Goal: Check status: Check status

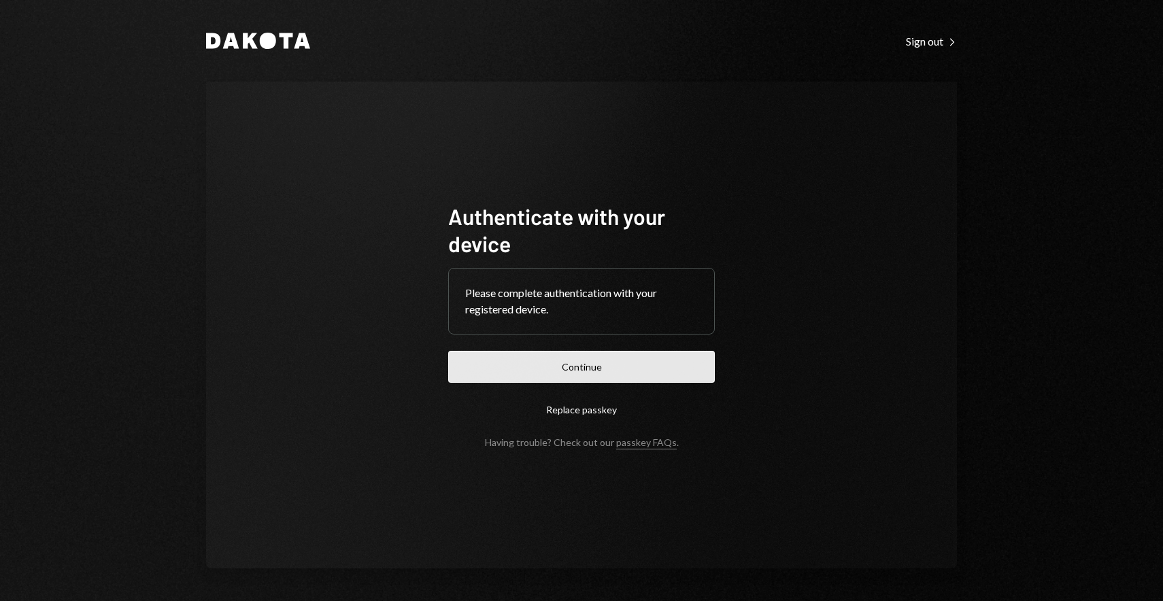
click at [584, 363] on button "Continue" at bounding box center [581, 367] width 267 height 32
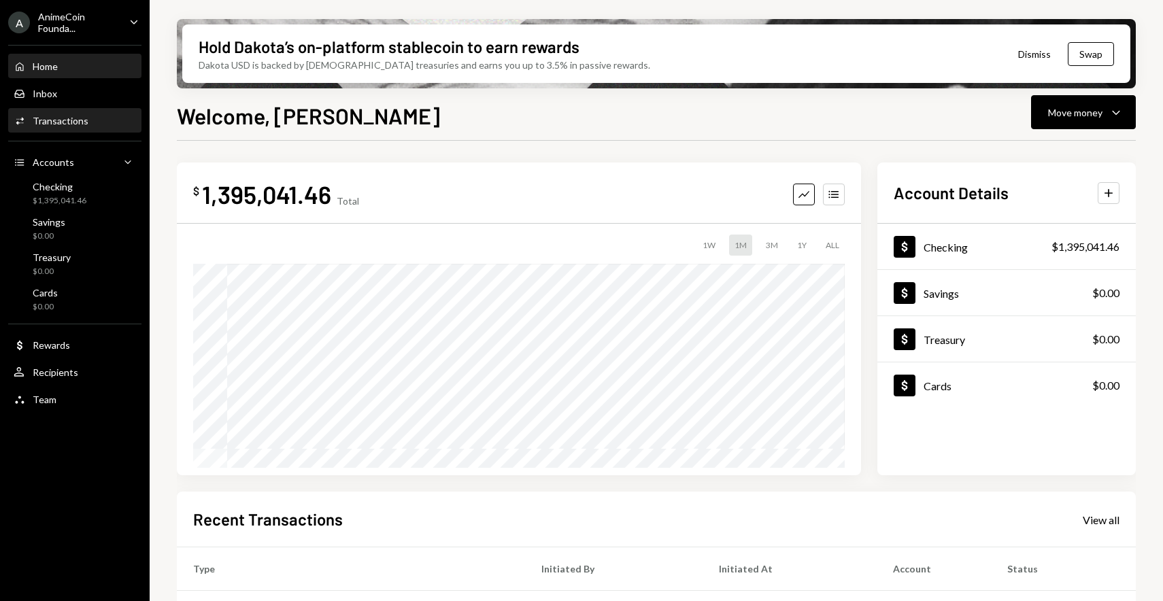
click at [82, 121] on div "Transactions" at bounding box center [61, 121] width 56 height 12
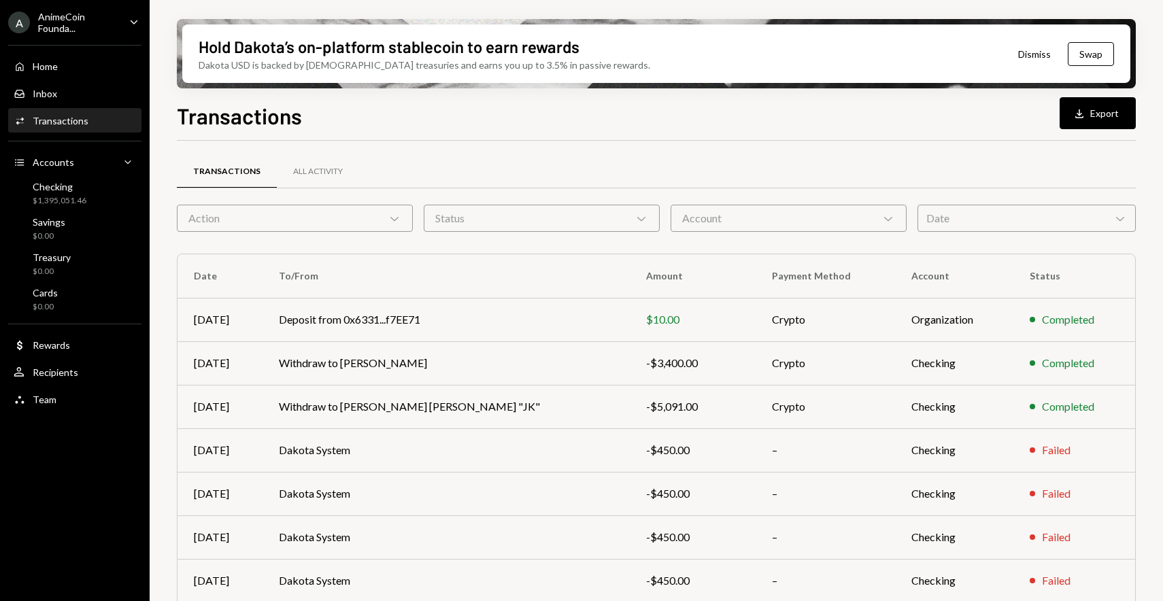
click at [367, 132] on div "Transactions Download Export Transactions All Activity Action Chevron Down Stat…" at bounding box center [656, 390] width 959 height 582
click at [78, 127] on div "Activities Transactions" at bounding box center [75, 121] width 122 height 23
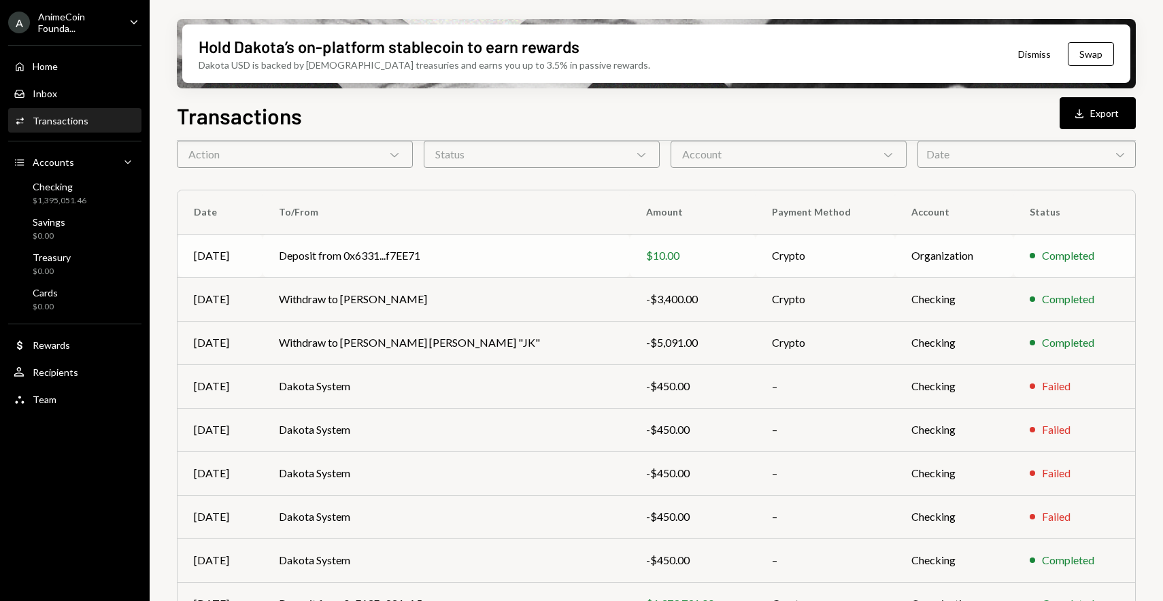
scroll to position [174, 0]
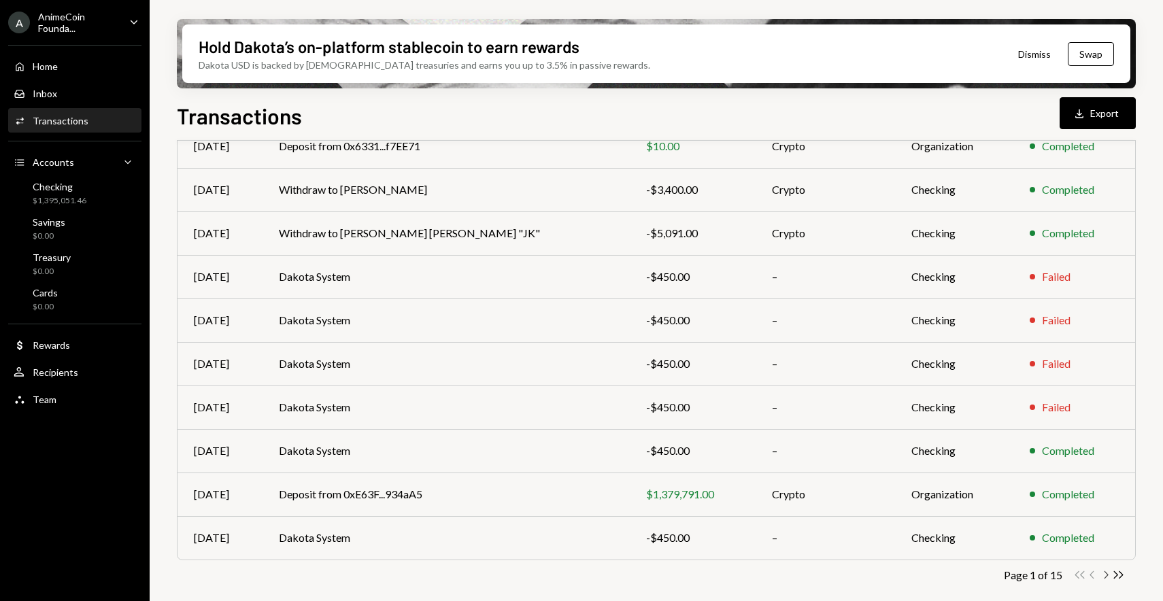
click at [1107, 580] on icon "Chevron Right" at bounding box center [1106, 575] width 13 height 13
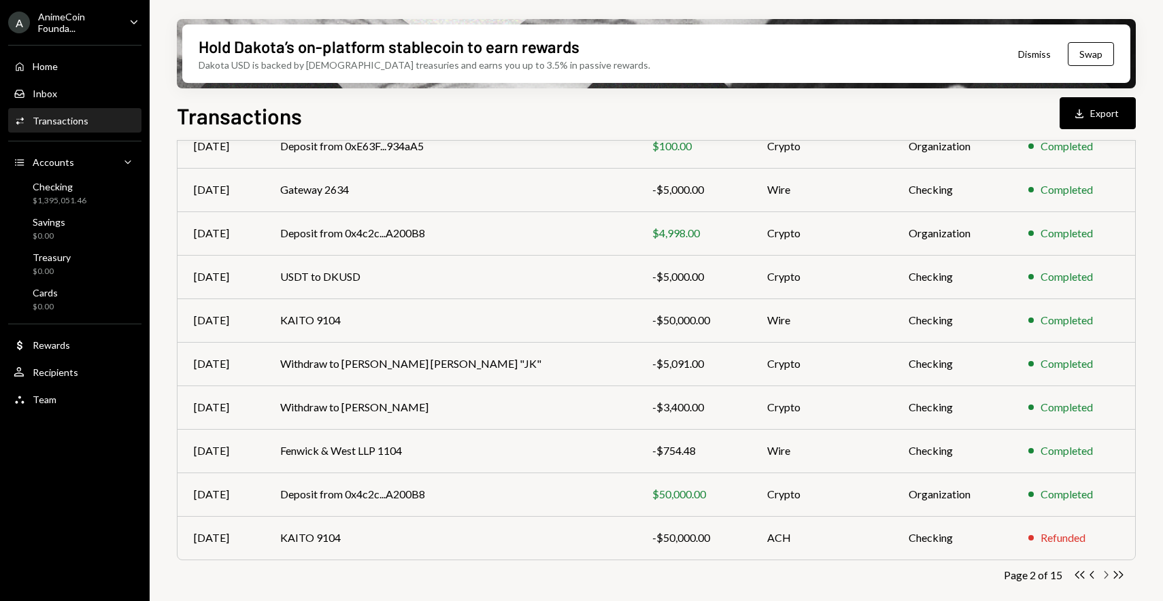
click at [1107, 579] on icon "Chevron Right" at bounding box center [1106, 575] width 13 height 13
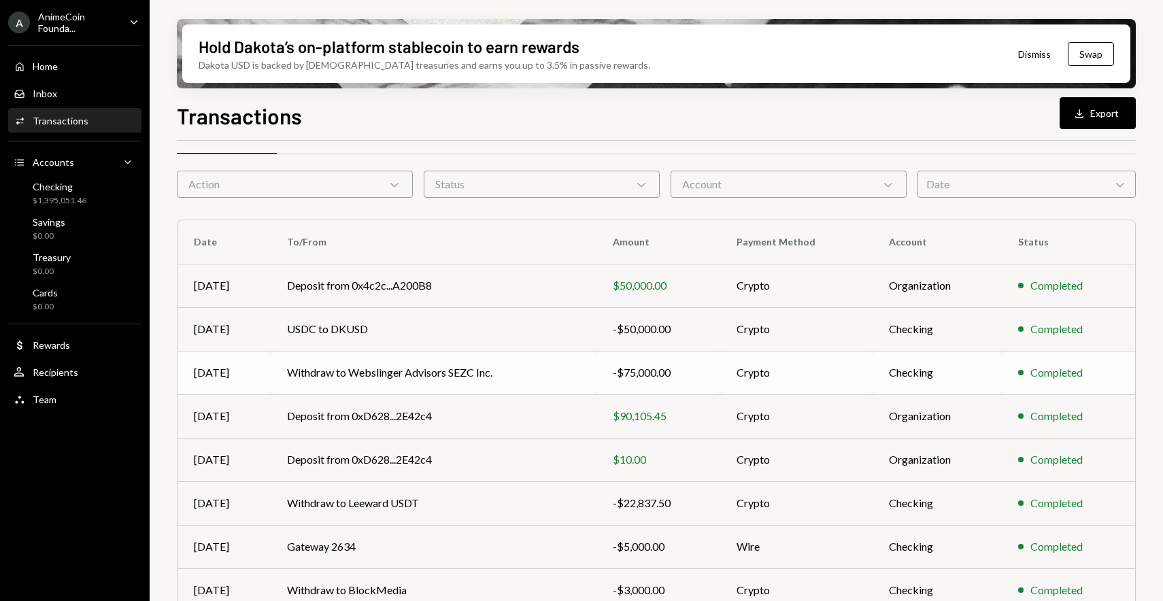
scroll to position [39, 0]
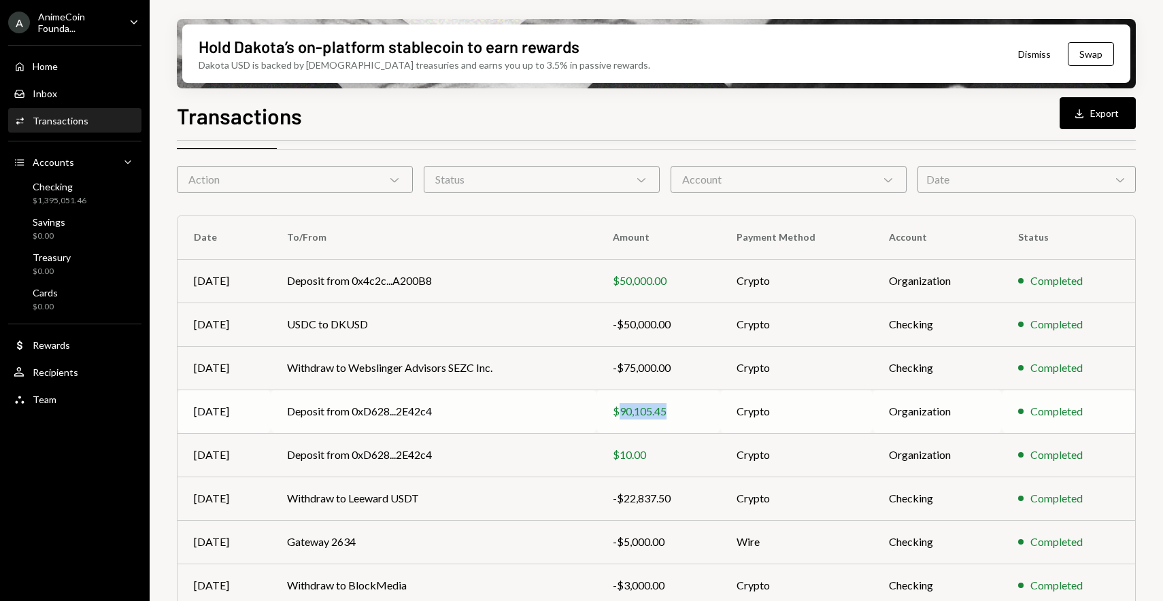
drag, startPoint x: 618, startPoint y: 412, endPoint x: 665, endPoint y: 412, distance: 46.3
click at [665, 412] on div "$90,105.45" at bounding box center [658, 411] width 91 height 16
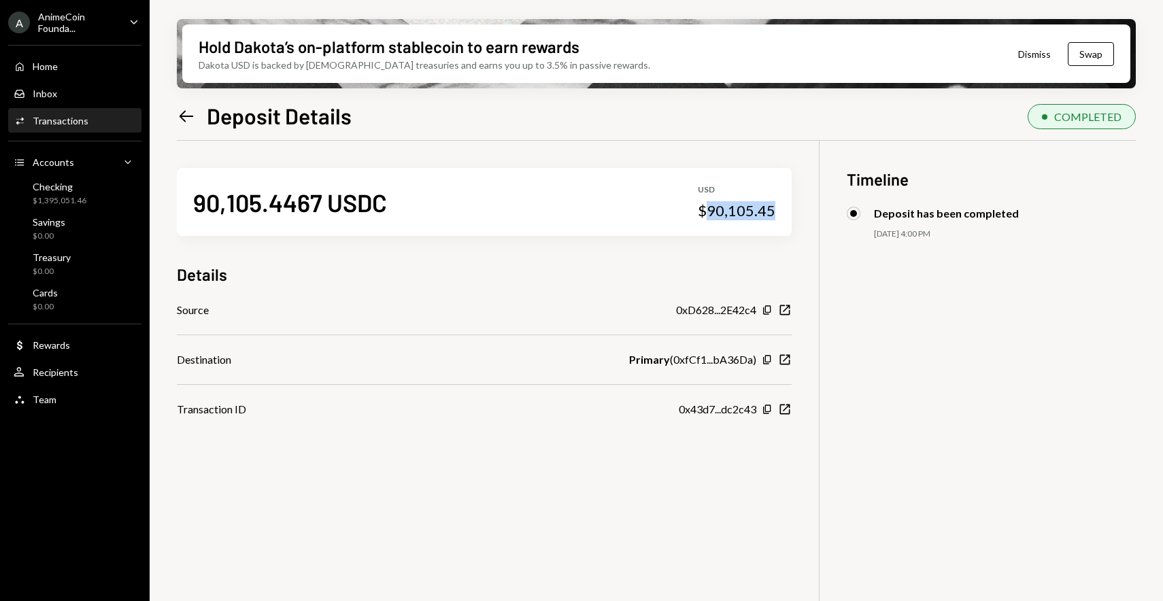
drag, startPoint x: 708, startPoint y: 209, endPoint x: 776, endPoint y: 206, distance: 68.8
click at [776, 206] on div "90,105.4467 USDC USD $90,105.45" at bounding box center [484, 202] width 615 height 68
copy div "90,105.45"
click at [785, 308] on icon "New Window" at bounding box center [785, 310] width 14 height 14
click at [525, 133] on div "Left Arrow Deposit Details COMPLETED 90,105.4467 USDC USD $90,105.45 Details So…" at bounding box center [656, 390] width 959 height 582
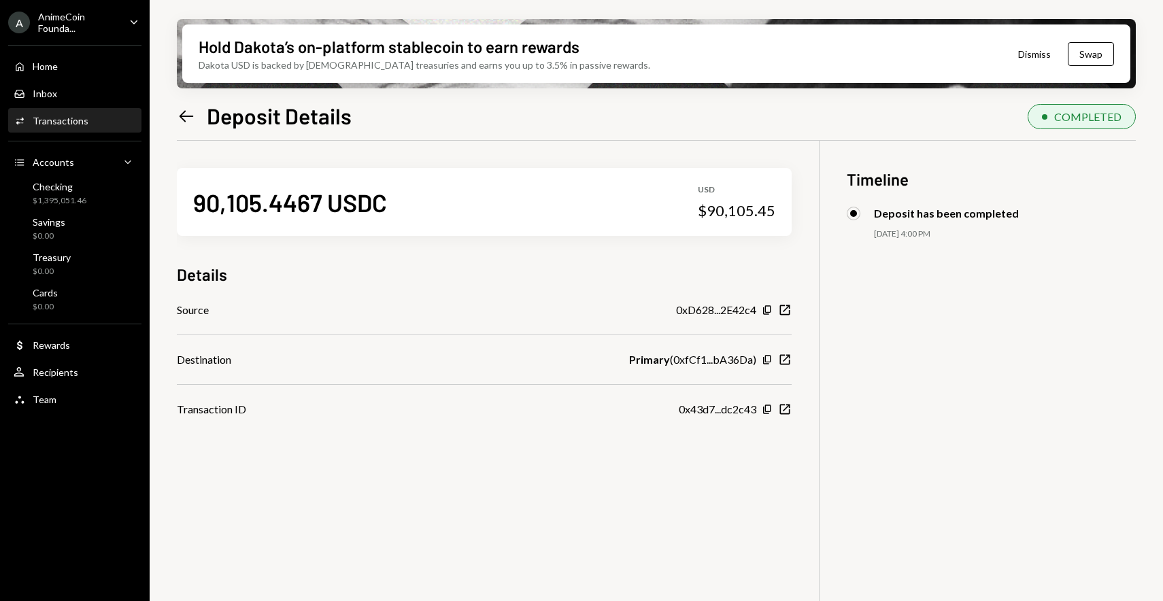
click at [96, 122] on div "Activities Transactions" at bounding box center [75, 121] width 122 height 12
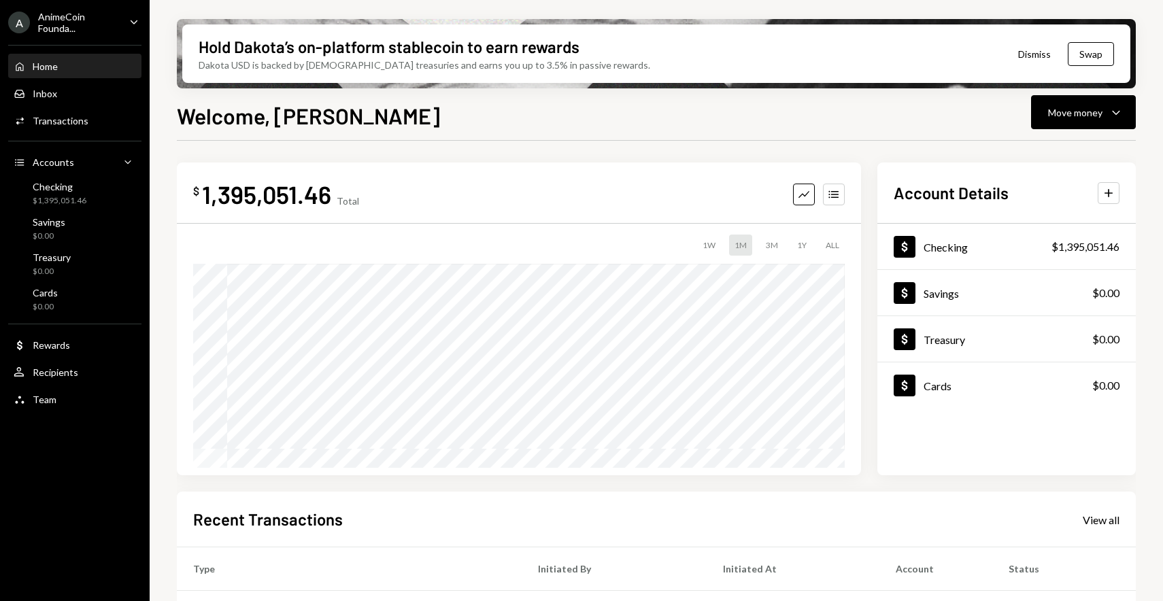
click at [113, 64] on div "Home Home" at bounding box center [75, 67] width 122 height 12
click at [104, 122] on div "Activities Transactions" at bounding box center [75, 121] width 122 height 12
